Goal: Obtain resource: Download file/media

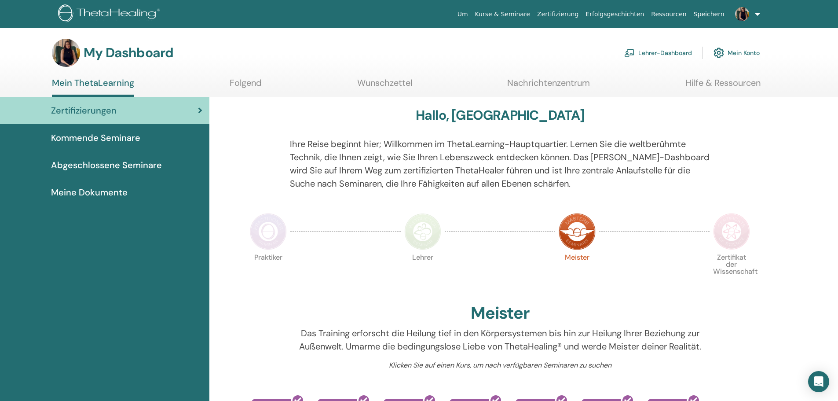
click at [636, 52] on link "Lehrer-Dashboard" at bounding box center [658, 52] width 68 height 19
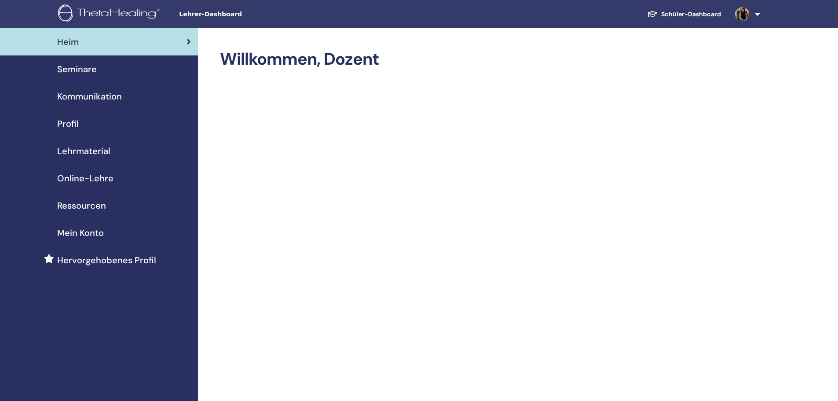
click at [88, 148] on span "Lehrmaterial" at bounding box center [83, 150] width 53 height 13
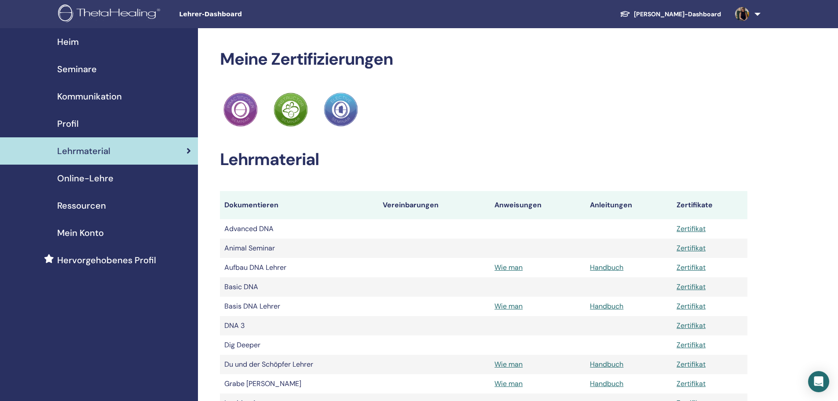
click at [91, 205] on span "Ressourcen" at bounding box center [81, 205] width 49 height 13
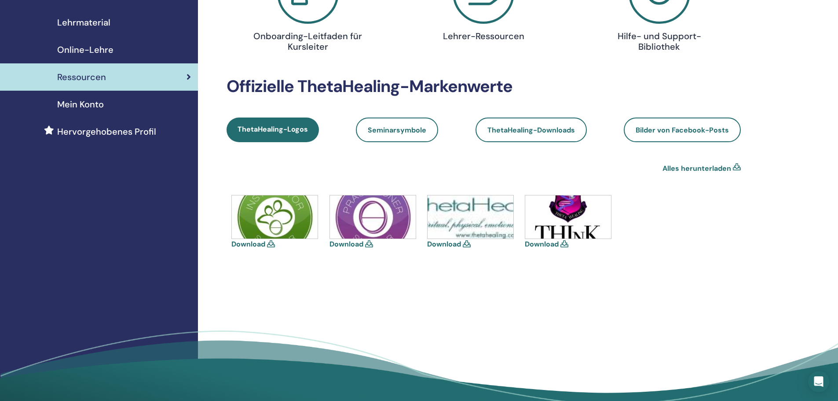
scroll to position [132, 0]
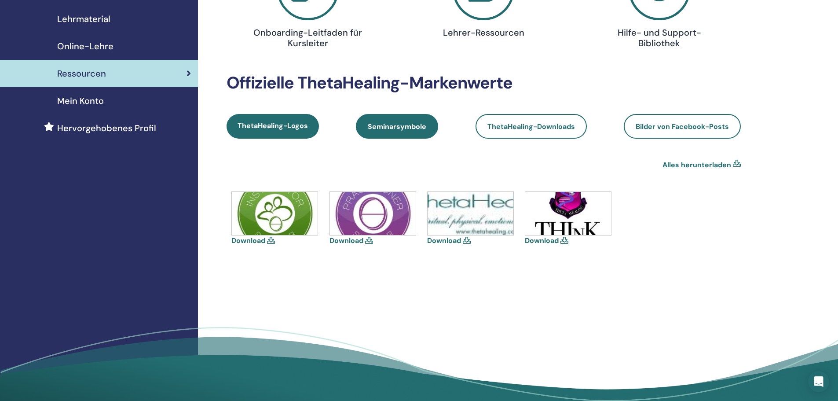
click at [416, 126] on span "Seminarsymbole" at bounding box center [397, 126] width 58 height 9
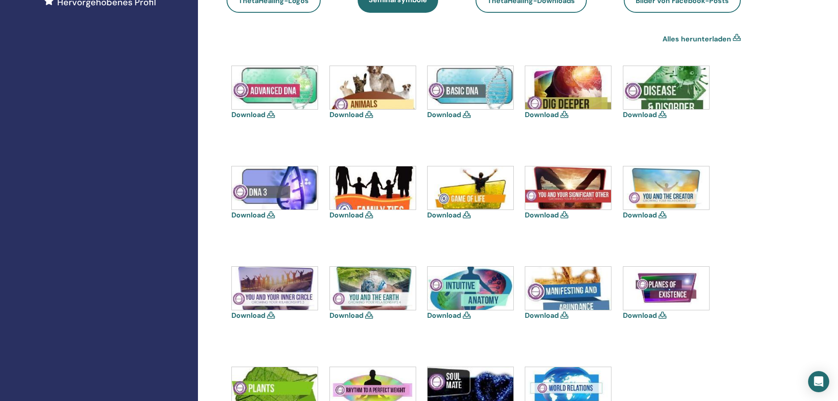
scroll to position [264, 0]
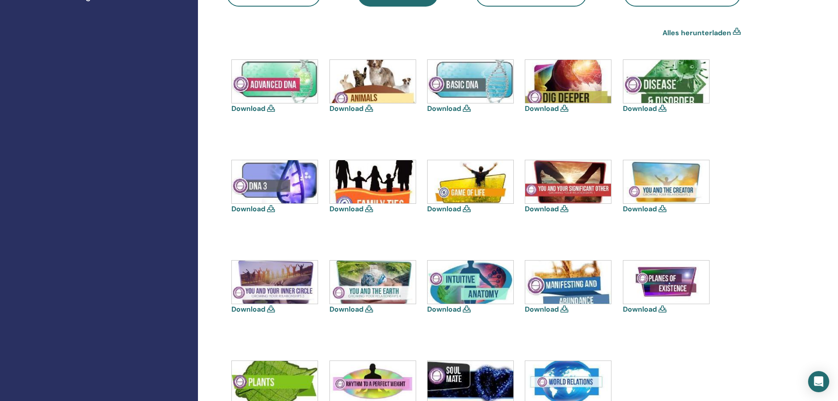
click at [268, 107] on icon at bounding box center [271, 108] width 8 height 7
click at [370, 109] on icon at bounding box center [369, 108] width 8 height 7
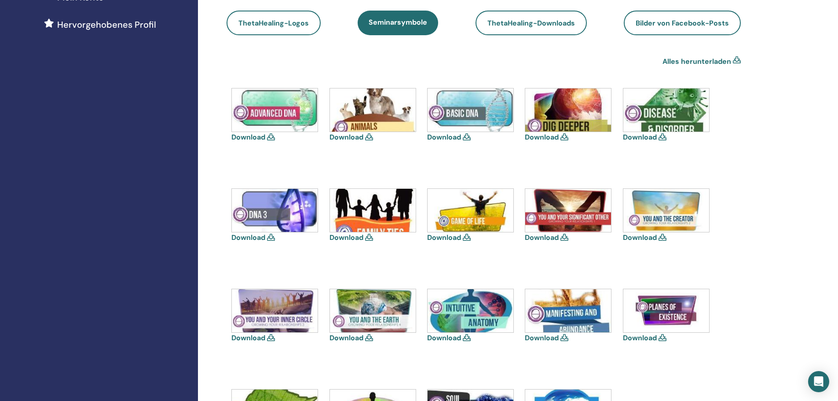
scroll to position [220, 0]
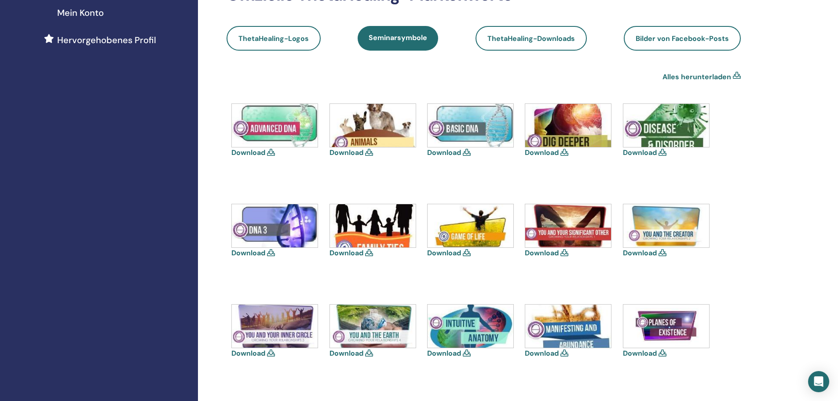
click at [304, 117] on img at bounding box center [275, 125] width 86 height 43
click at [710, 75] on link "Alles herunterladen" at bounding box center [696, 77] width 69 height 11
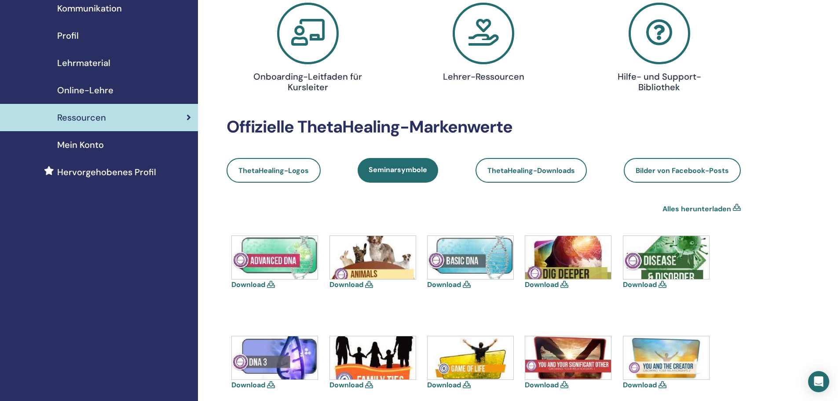
scroll to position [0, 0]
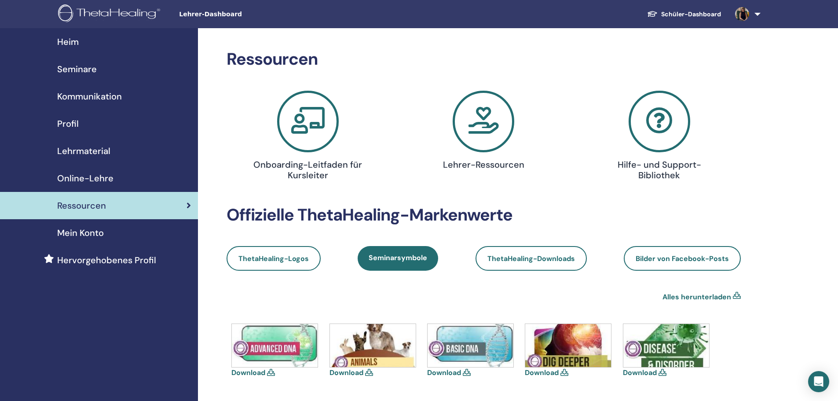
click at [682, 10] on link "Schüler-Dashboard" at bounding box center [684, 14] width 88 height 16
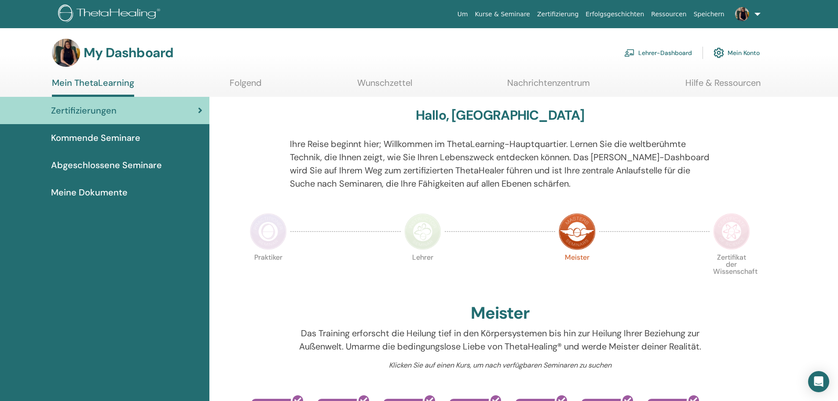
click at [109, 136] on span "Kommende Seminare" at bounding box center [95, 137] width 89 height 13
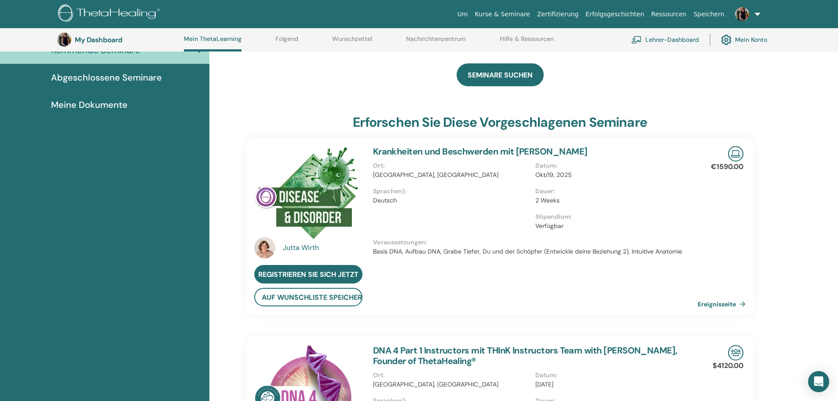
scroll to position [67, 0]
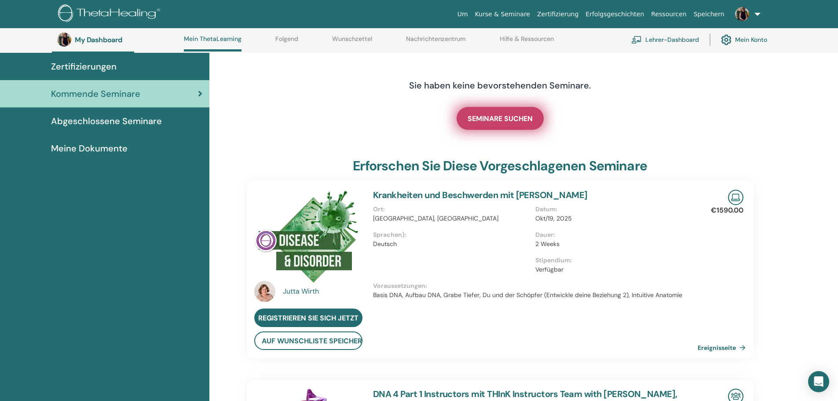
click at [504, 116] on span "SEMINARE SUCHEN" at bounding box center [500, 118] width 65 height 9
